Goal: Task Accomplishment & Management: Use online tool/utility

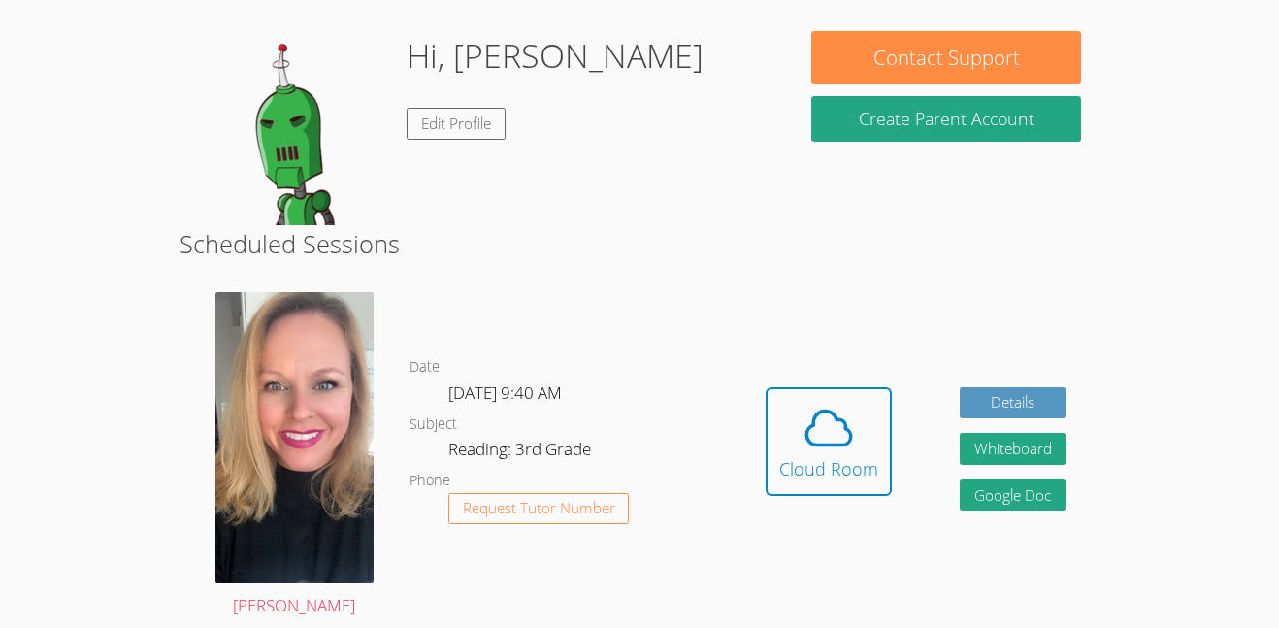
scroll to position [194, 0]
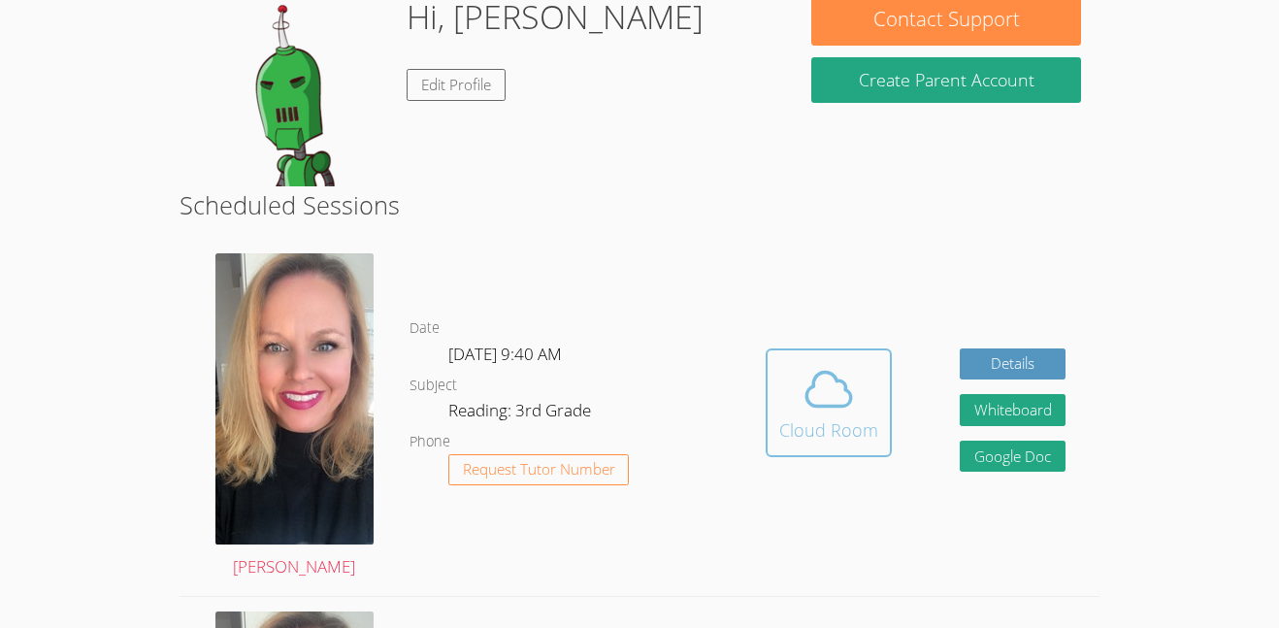
click at [823, 390] on icon at bounding box center [829, 389] width 54 height 54
click at [824, 362] on icon at bounding box center [829, 389] width 54 height 54
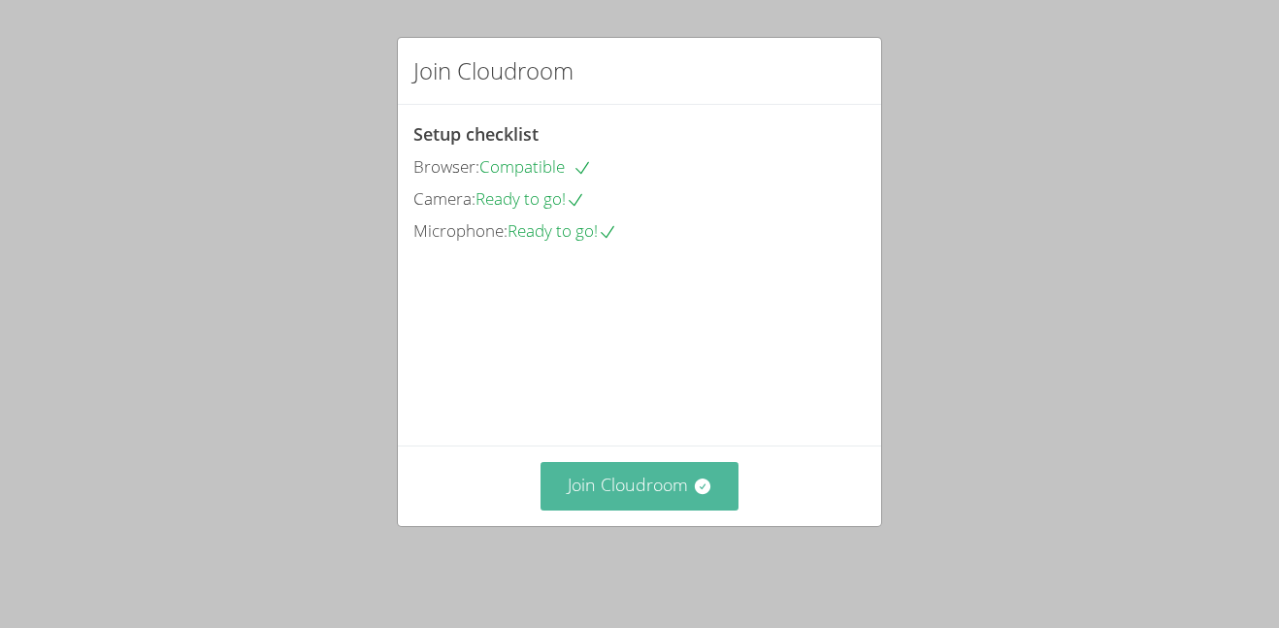
click at [643, 491] on button "Join Cloudroom" at bounding box center [639, 486] width 199 height 48
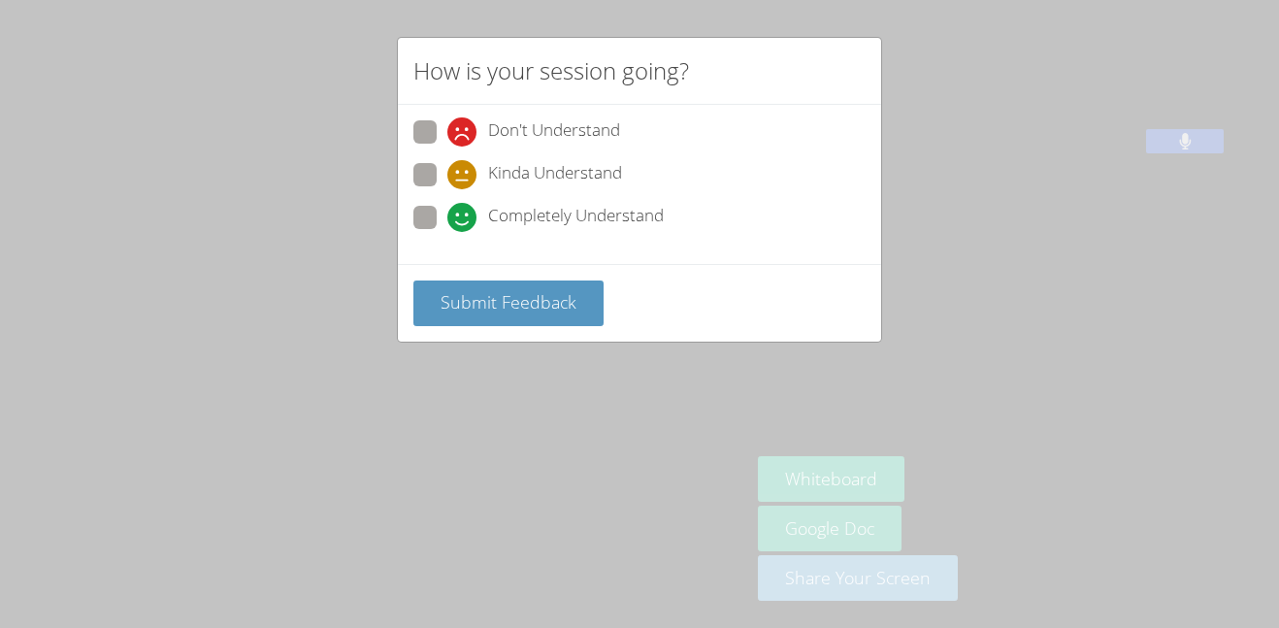
click at [447, 232] on span at bounding box center [447, 232] width 0 height 0
click at [447, 213] on input "Completely Understand" at bounding box center [455, 214] width 16 height 16
radio input "true"
click at [461, 298] on span "Submit Feedback" at bounding box center [509, 301] width 136 height 23
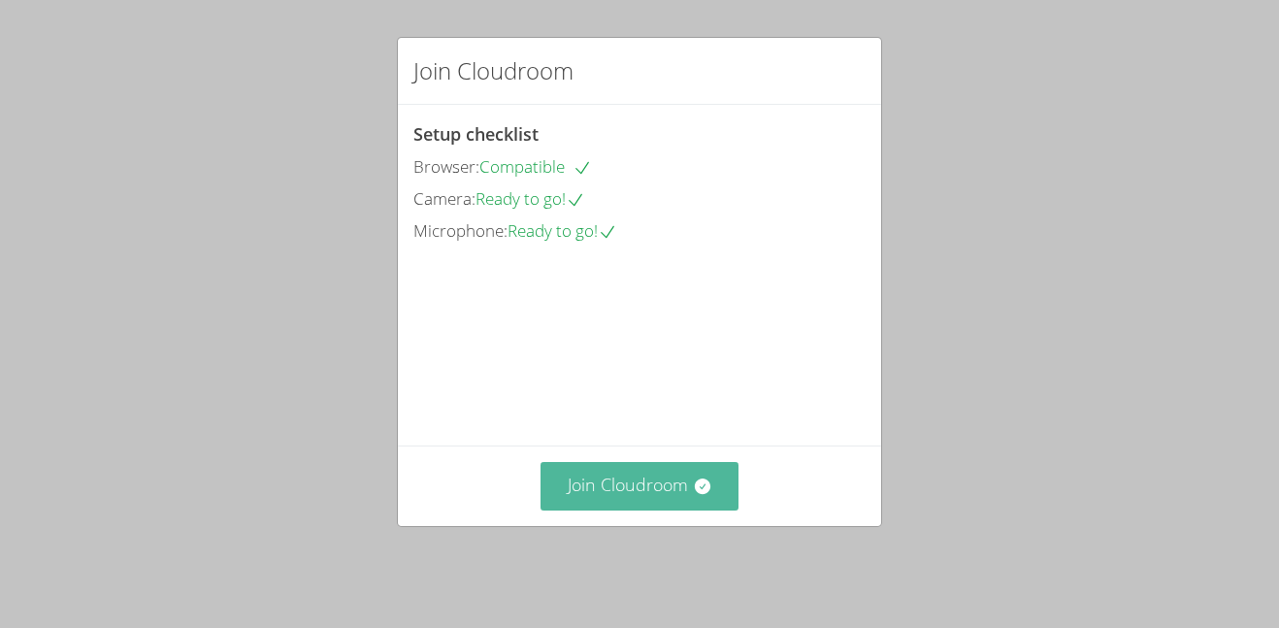
click at [591, 496] on button "Join Cloudroom" at bounding box center [639, 486] width 199 height 48
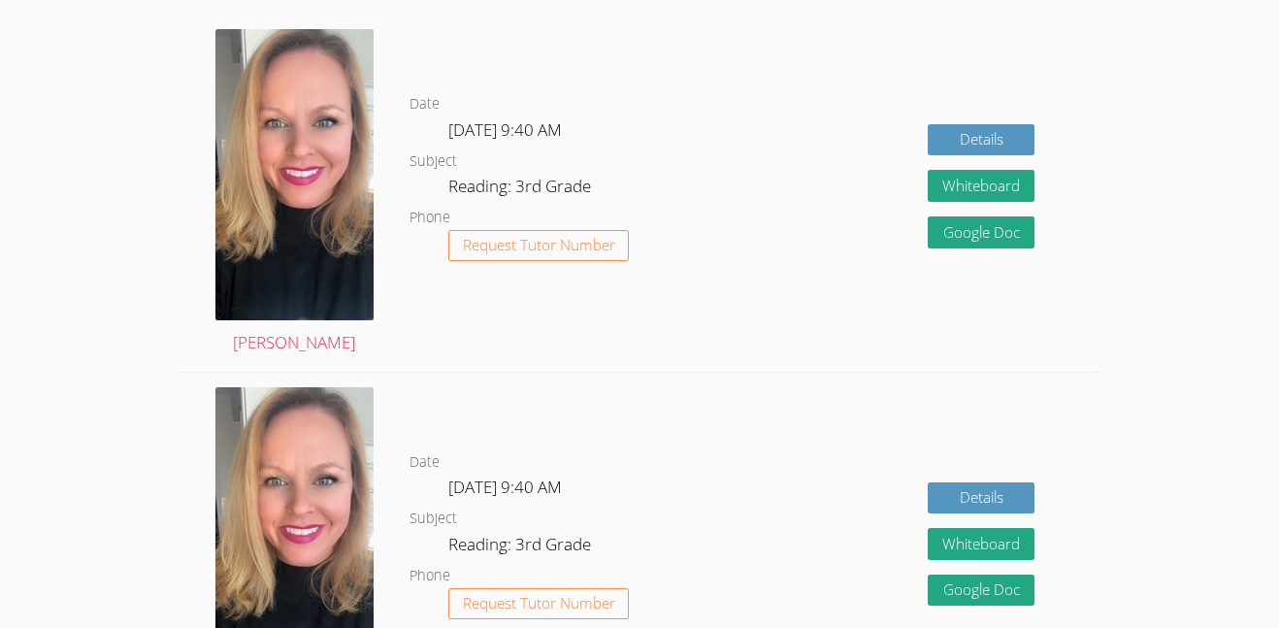
scroll to position [349, 0]
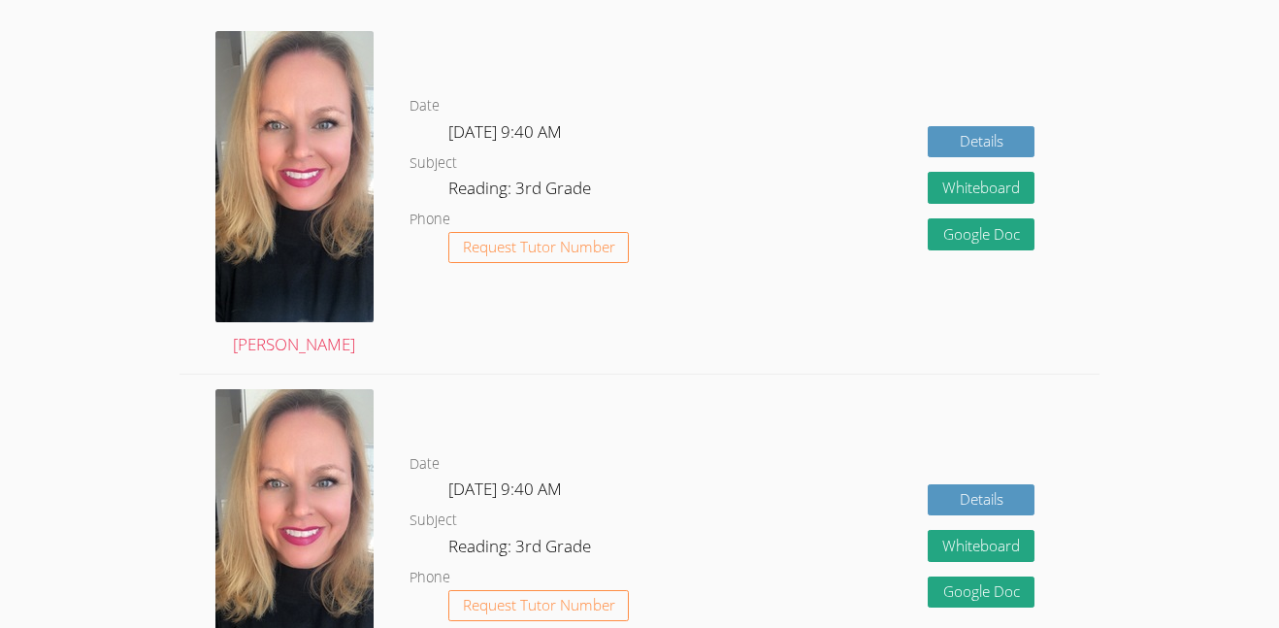
click at [767, 235] on div "Details Whiteboard Hidden Google Doc" at bounding box center [916, 194] width 369 height 357
